Goal: Task Accomplishment & Management: Complete application form

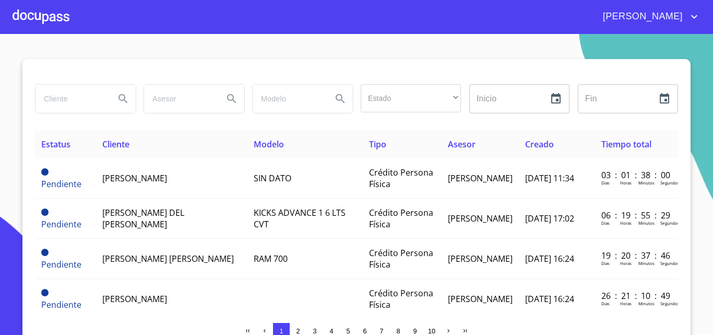
click at [59, 26] on div at bounding box center [41, 16] width 57 height 33
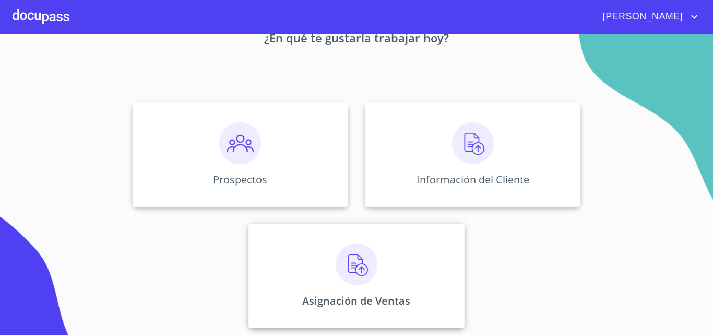
scroll to position [69, 0]
click at [380, 240] on div "Asignación de Ventas" at bounding box center [357, 274] width 216 height 104
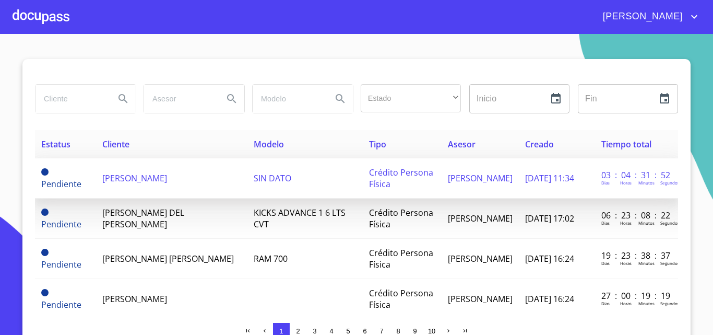
click at [167, 179] on span "[PERSON_NAME]" at bounding box center [134, 177] width 65 height 11
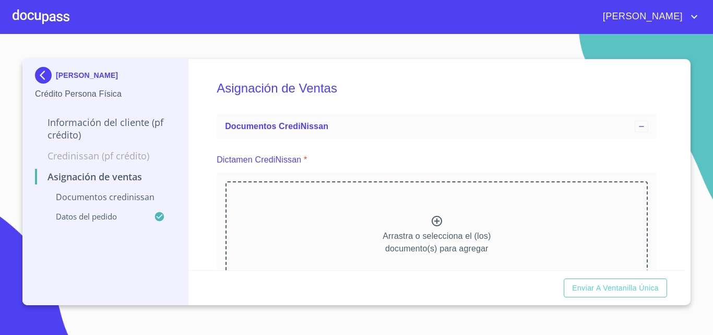
click at [334, 216] on div "Arrastra o selecciona el (los) documento(s) para agregar" at bounding box center [437, 234] width 423 height 107
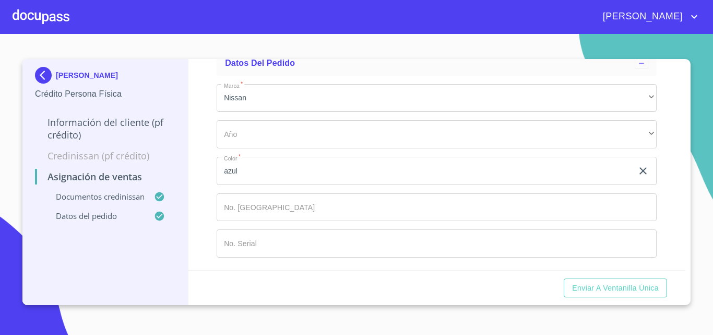
scroll to position [869, 0]
click at [260, 208] on input "Marca   *" at bounding box center [437, 207] width 440 height 28
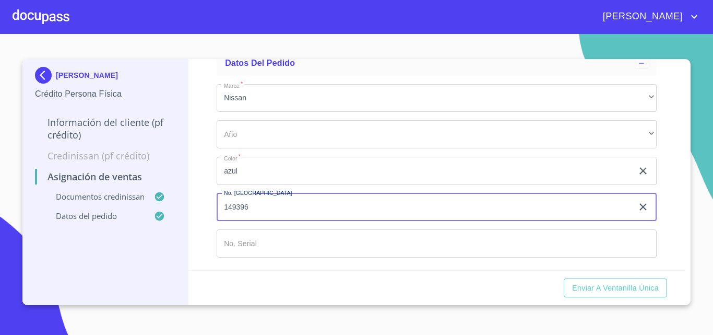
type input "149396"
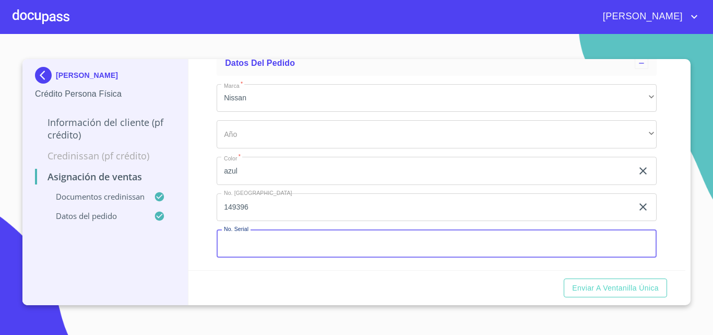
click at [266, 237] on input "Marca   *" at bounding box center [437, 243] width 440 height 28
type input "899753"
click at [199, 210] on div "Asignación de Ventas Documentos CrediNissan Dictamen CrediNissan * Dictamen Cre…" at bounding box center [438, 164] width 498 height 211
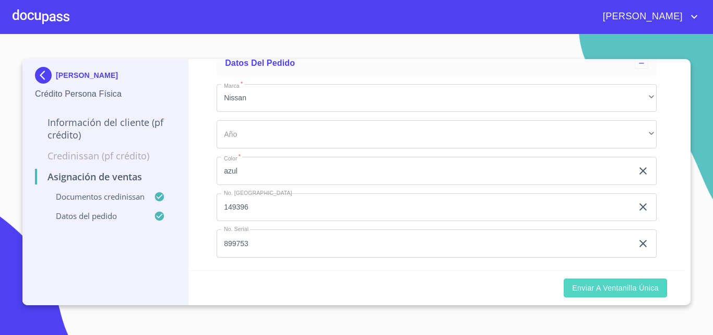
click at [622, 280] on button "Enviar a Ventanilla única" at bounding box center [615, 287] width 103 height 19
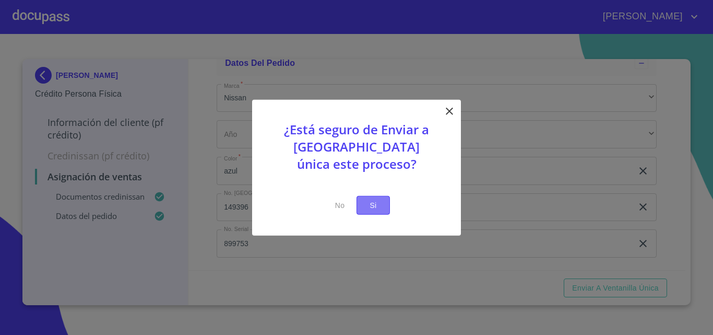
click at [381, 202] on span "Si" at bounding box center [373, 204] width 17 height 13
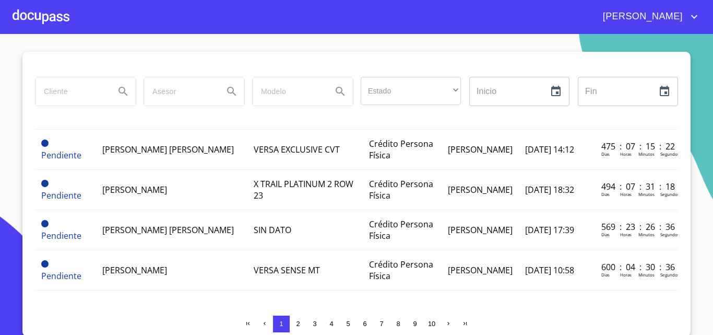
scroll to position [9, 0]
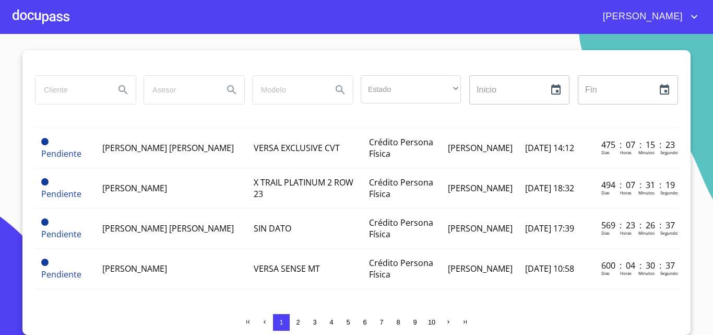
click at [51, 86] on input "search" at bounding box center [71, 90] width 71 height 28
type input "m"
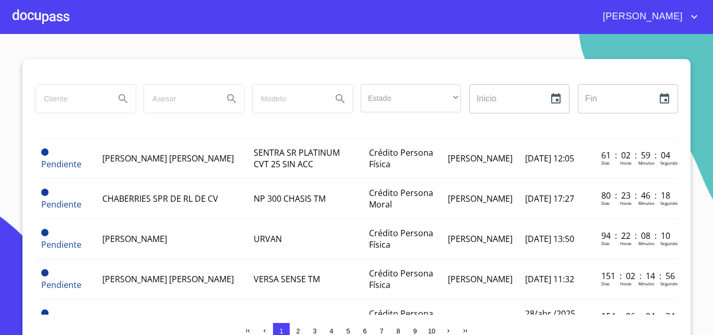
scroll to position [366, 0]
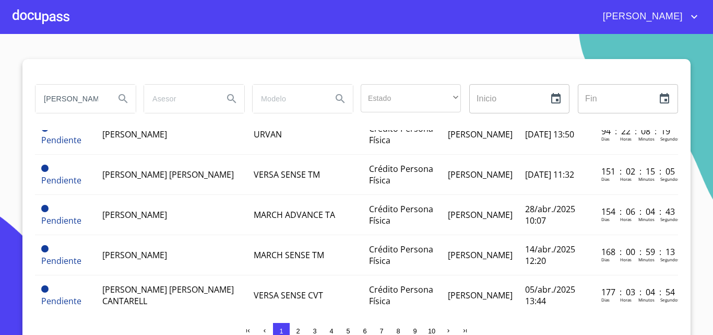
type input "[PERSON_NAME]"
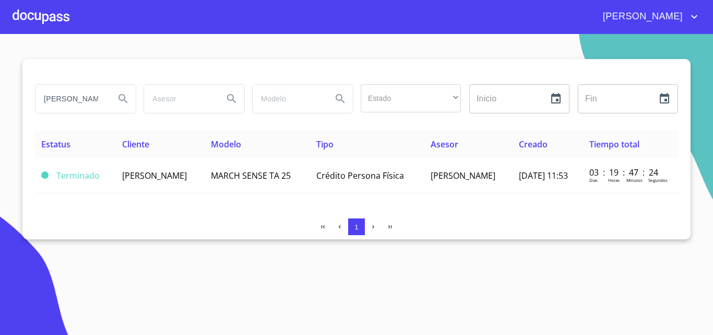
scroll to position [0, 0]
click at [204, 176] on td "[PERSON_NAME]" at bounding box center [160, 175] width 88 height 35
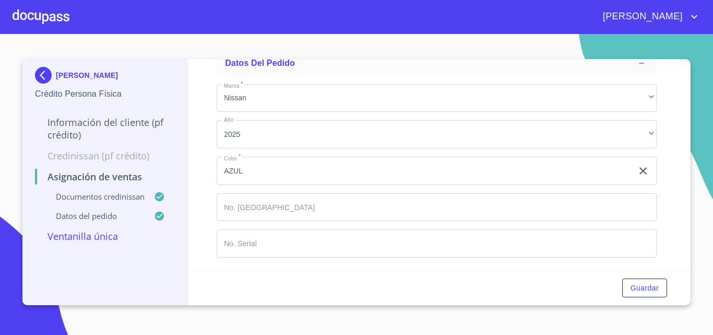
scroll to position [843, 0]
click at [284, 215] on input "Marca   *" at bounding box center [437, 207] width 440 height 28
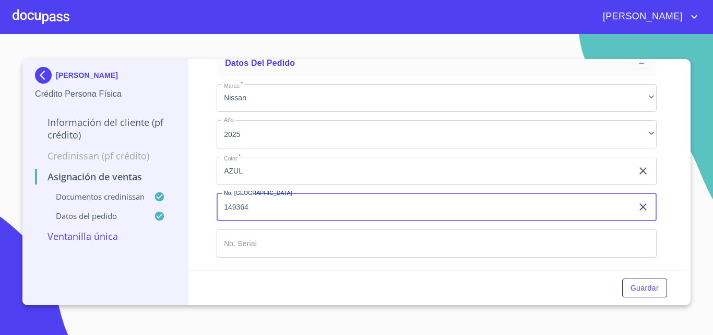
type input "149364"
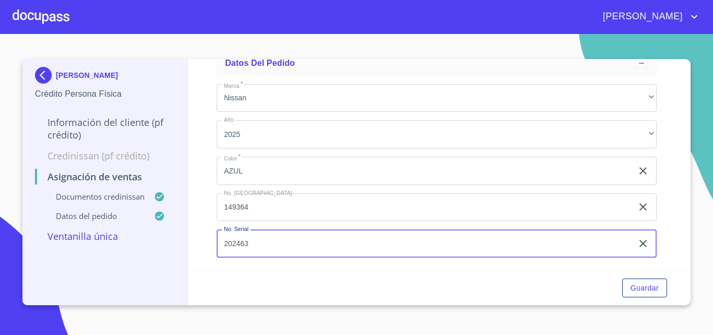
type input "202463"
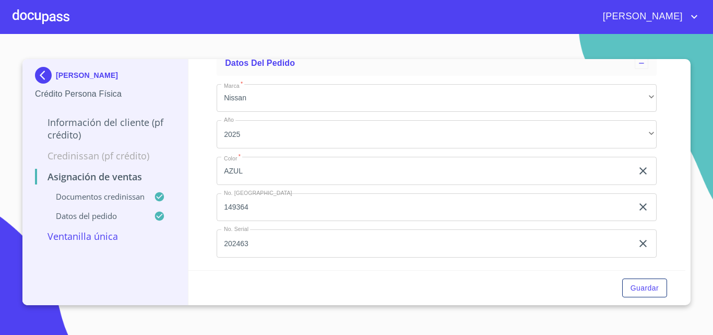
click at [200, 222] on div "Asignación de Ventas Documentos CrediNissan Dictamen CrediNissan * Dictamen Cre…" at bounding box center [438, 164] width 498 height 211
click at [645, 292] on span "Guardar" at bounding box center [645, 288] width 28 height 13
